Goal: Navigation & Orientation: Find specific page/section

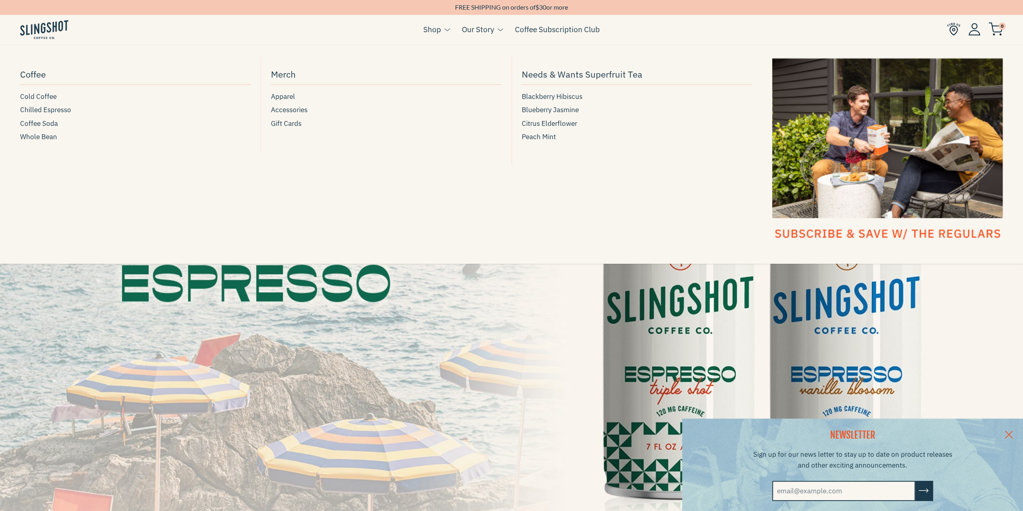
click at [444, 28] on span at bounding box center [447, 29] width 6 height 5
click at [47, 98] on span "Cold Coffee" at bounding box center [38, 96] width 37 height 11
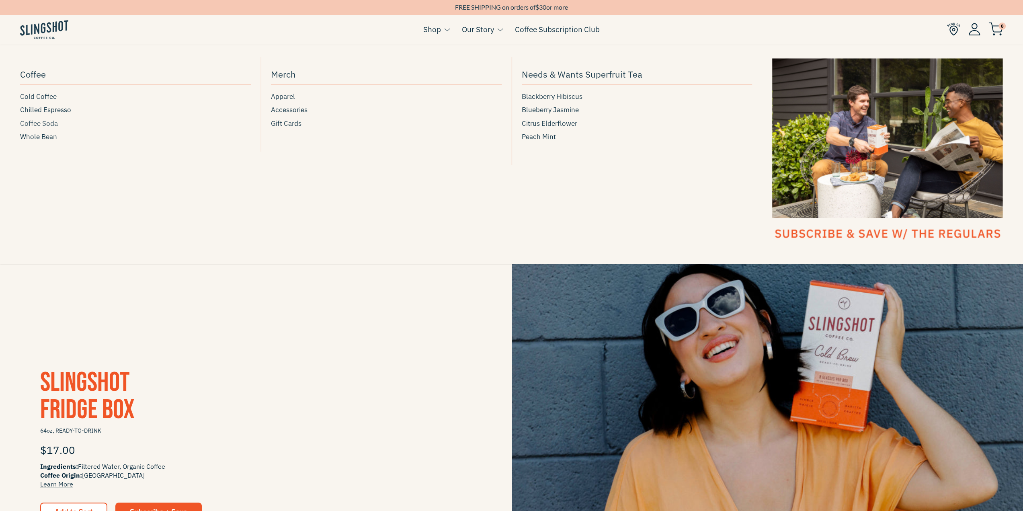
click at [53, 123] on span "Coffee Soda" at bounding box center [39, 123] width 38 height 11
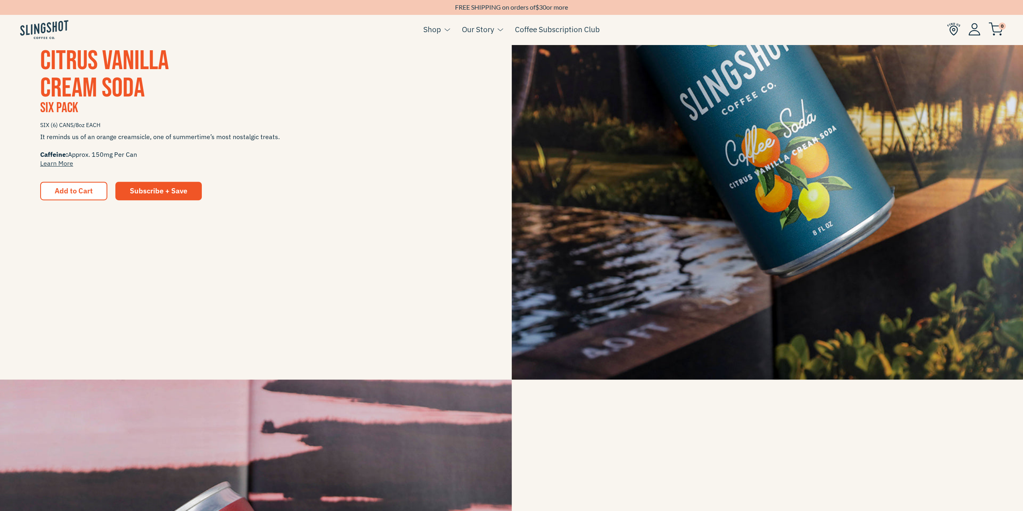
scroll to position [169, 0]
